Goal: Information Seeking & Learning: Learn about a topic

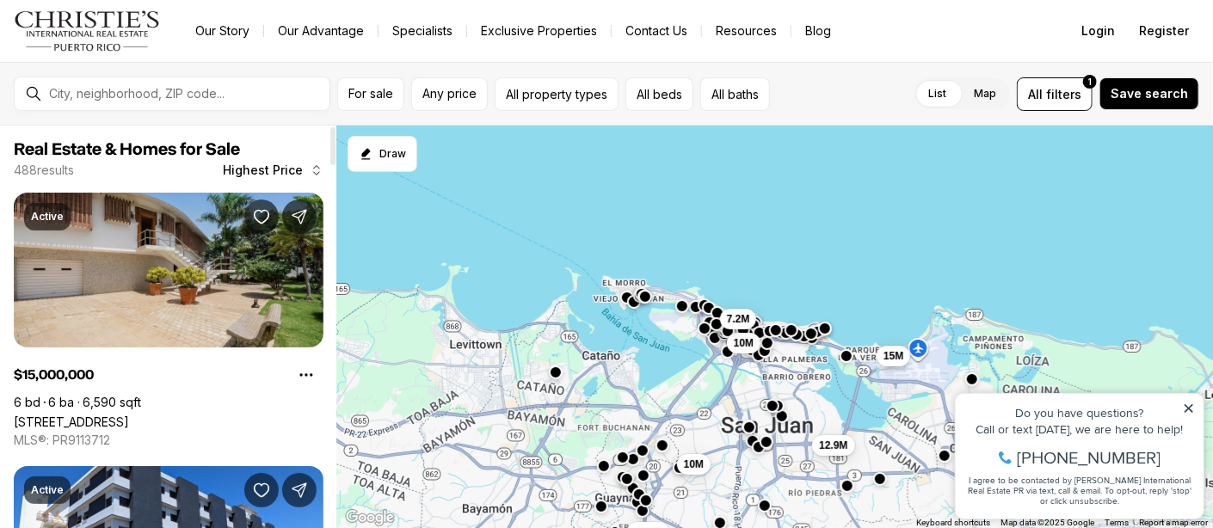
click at [129, 415] on link "[STREET_ADDRESS]" at bounding box center [71, 422] width 115 height 15
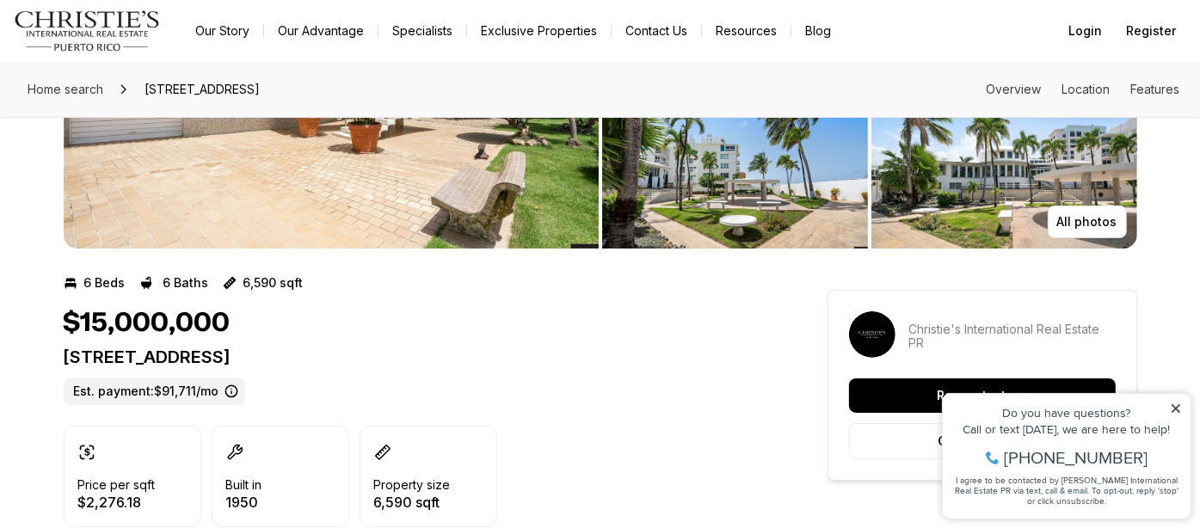
scroll to position [258, 0]
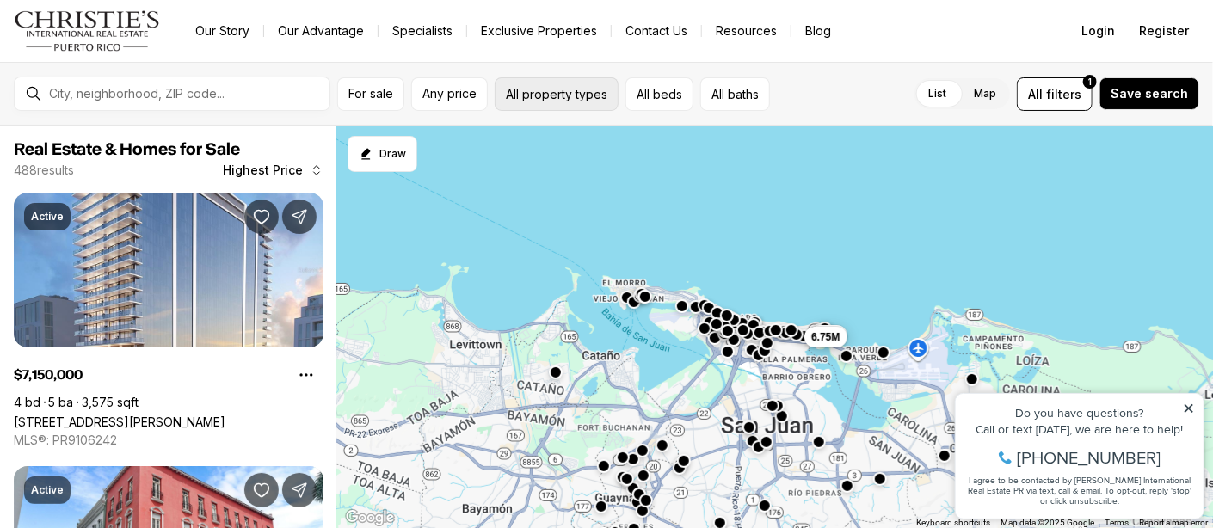
click at [535, 104] on button "All property types" at bounding box center [557, 94] width 124 height 34
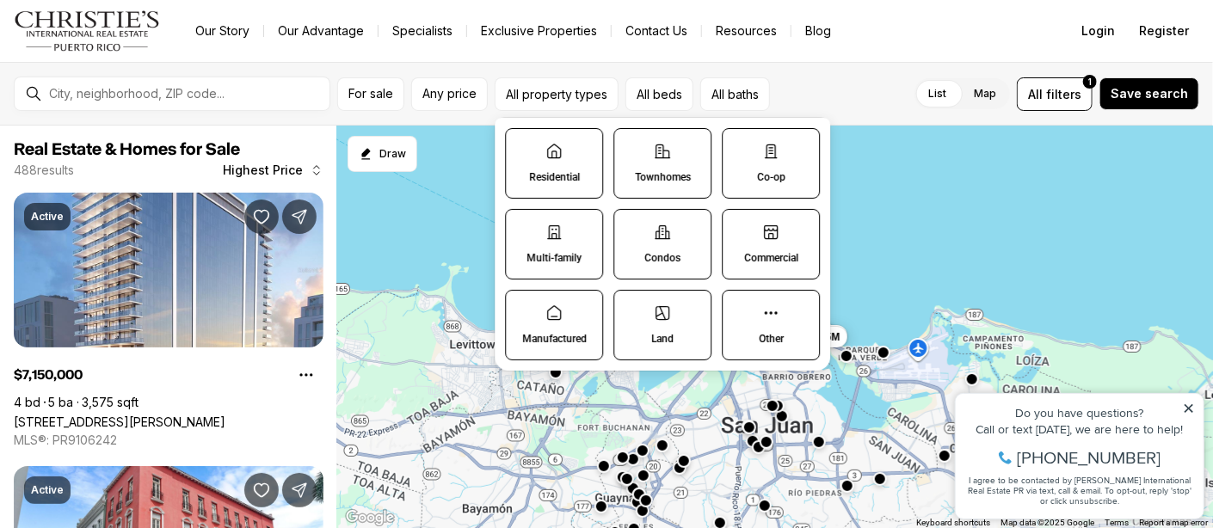
click at [560, 166] on label "Residential" at bounding box center [554, 163] width 98 height 71
click at [523, 146] on button "Residential" at bounding box center [514, 137] width 17 height 17
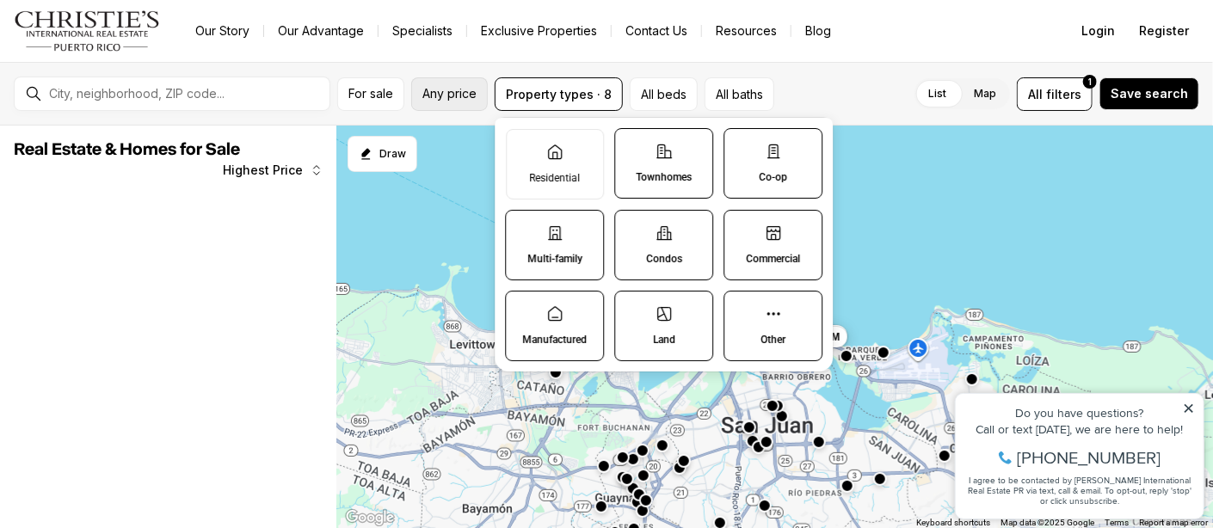
click at [471, 99] on span "Any price" at bounding box center [449, 94] width 54 height 14
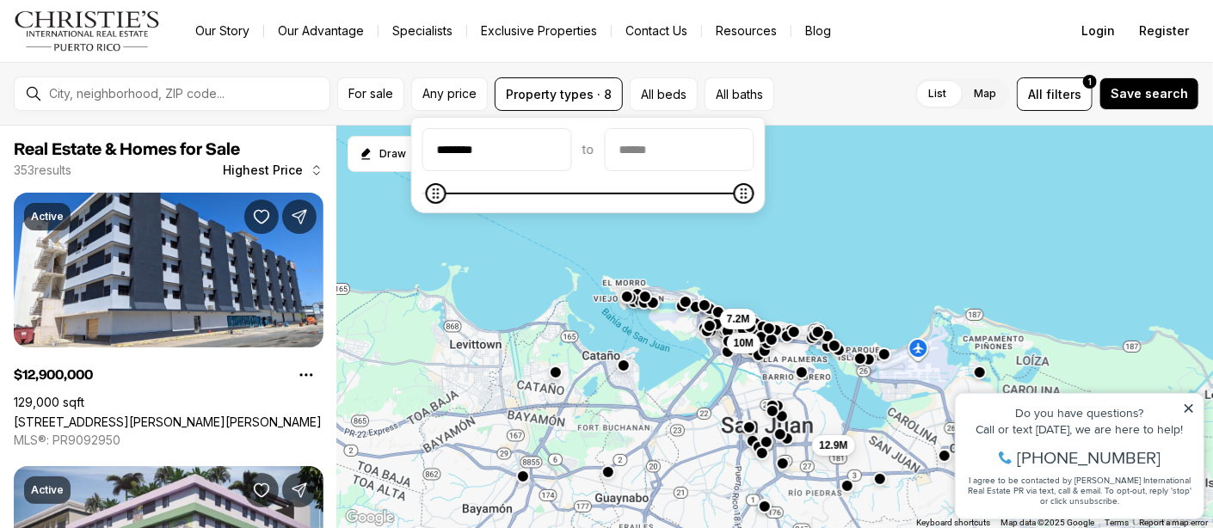
type input "********"
click at [424, 200] on span at bounding box center [588, 193] width 332 height 17
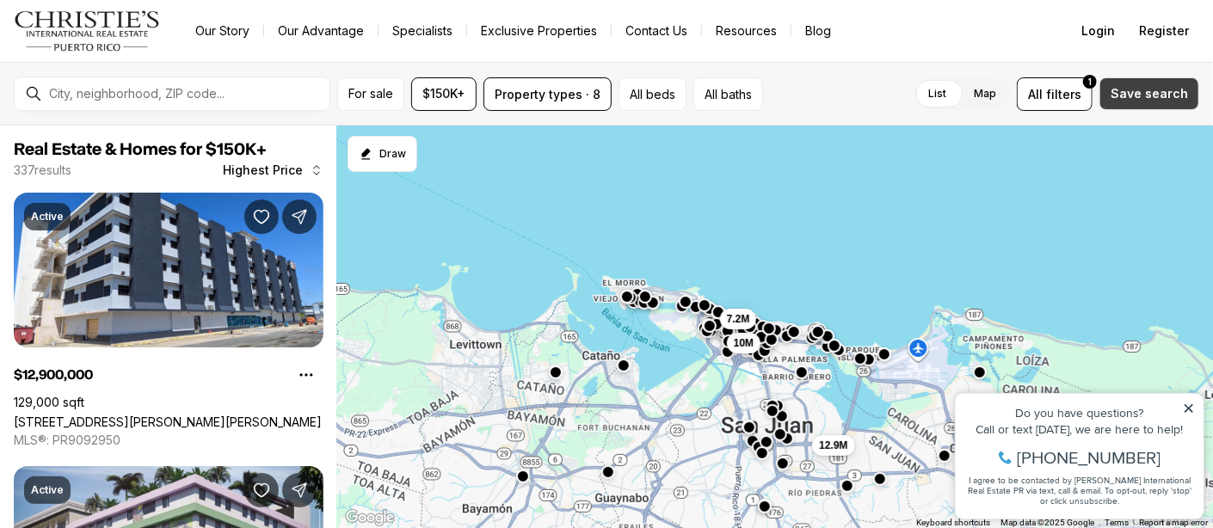
click at [1134, 97] on span "Save search" at bounding box center [1149, 94] width 77 height 14
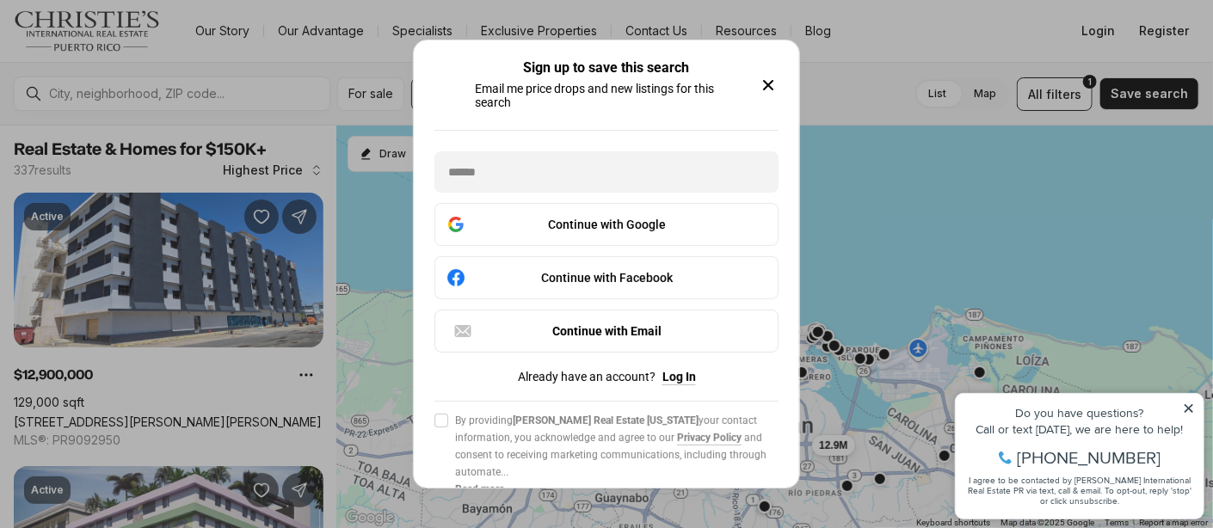
click at [773, 85] on icon "button" at bounding box center [768, 85] width 21 height 21
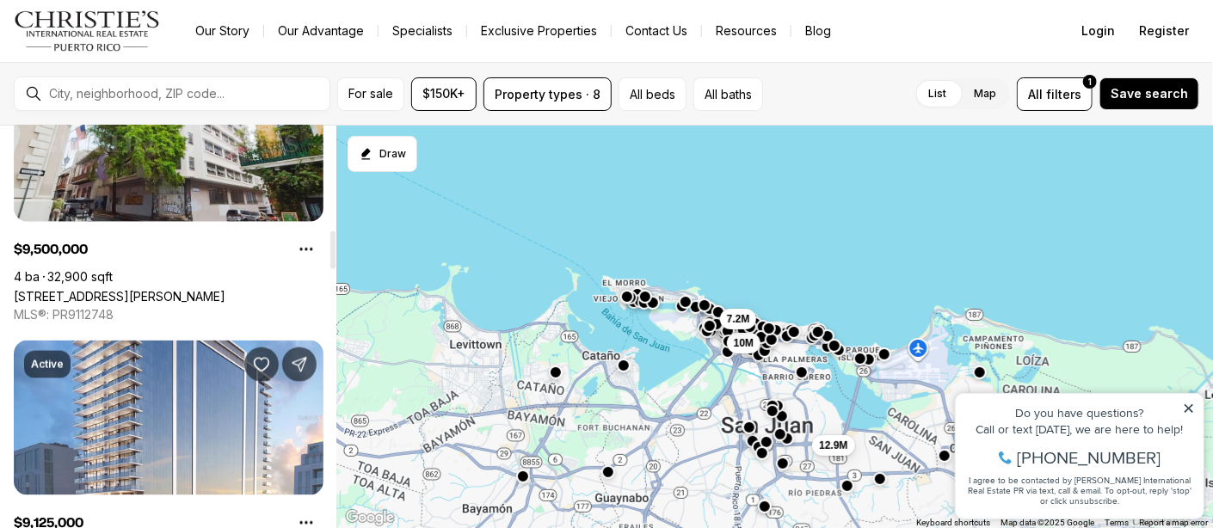
scroll to position [1290, 0]
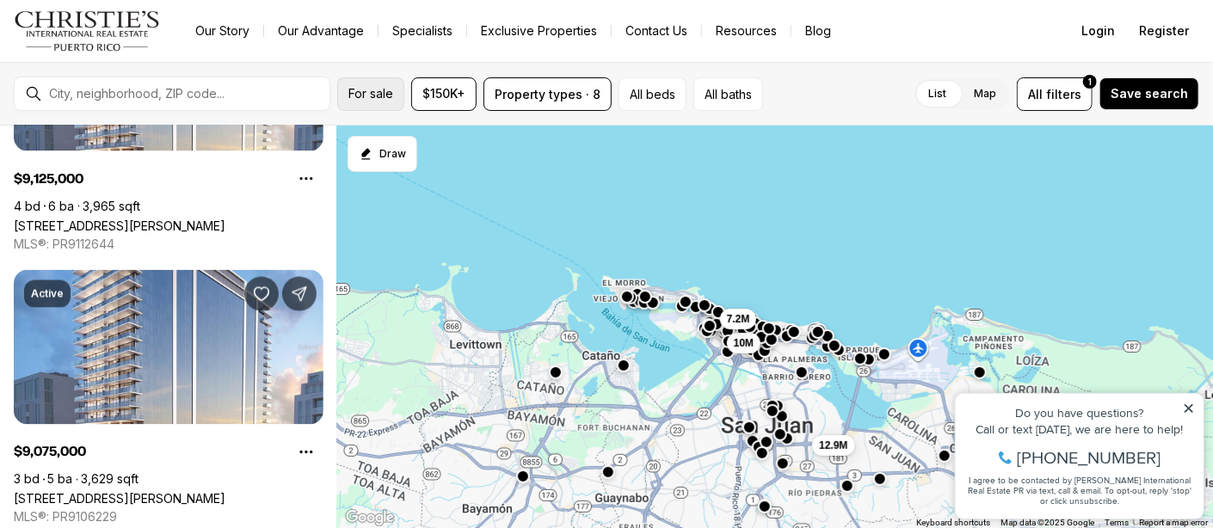
click at [374, 94] on span "For sale" at bounding box center [370, 94] width 45 height 14
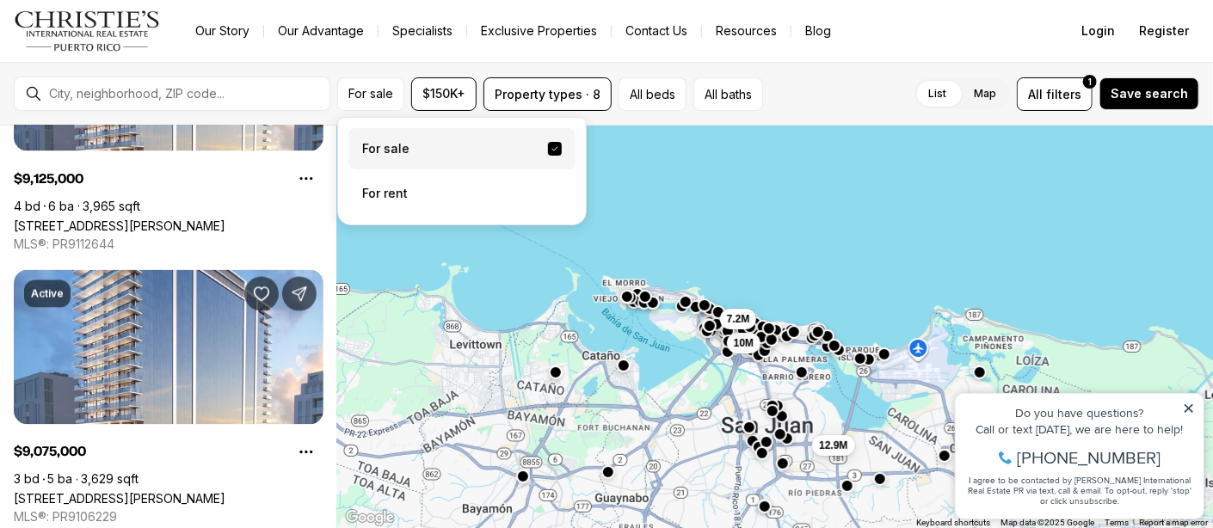
click at [393, 148] on label "For sale" at bounding box center [461, 148] width 227 height 41
click at [548, 148] on button "For sale" at bounding box center [555, 149] width 14 height 14
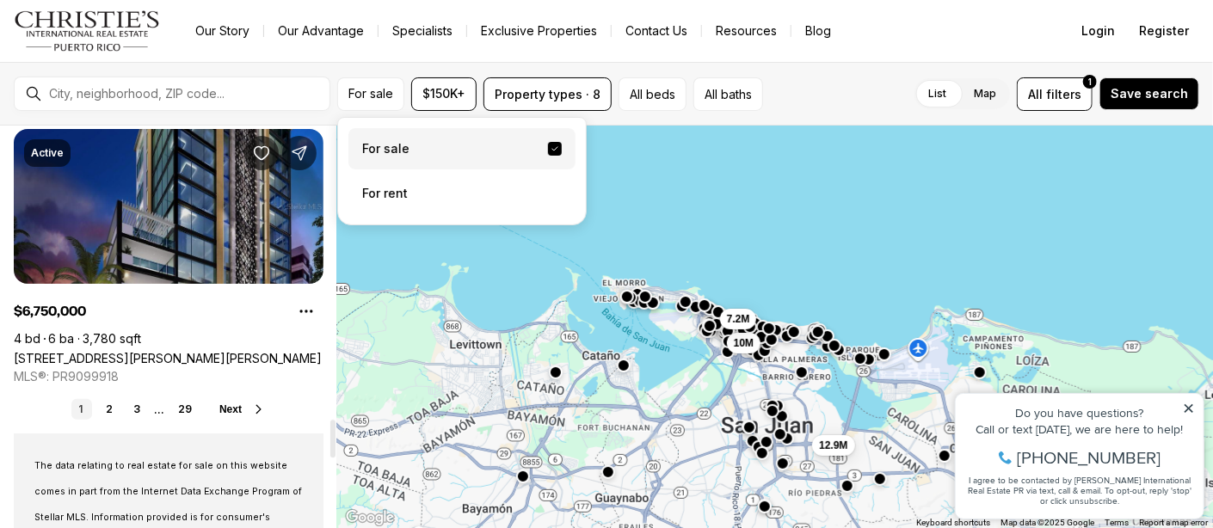
scroll to position [3097, 0]
